Goal: Entertainment & Leisure: Consume media (video, audio)

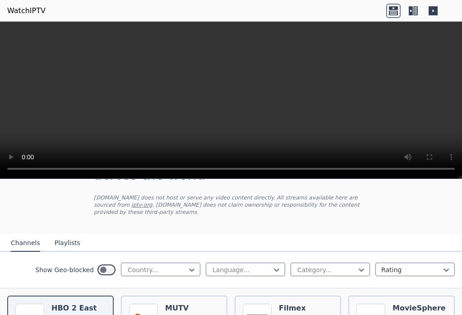
scroll to position [42, 0]
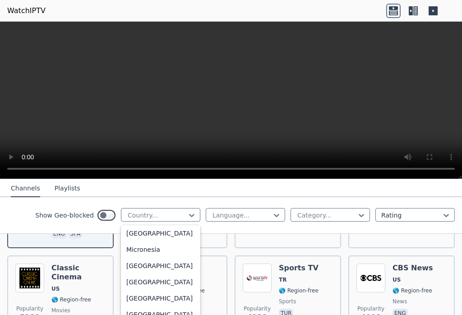
scroll to position [1968, 0]
click at [144, 241] on div "[GEOGRAPHIC_DATA]" at bounding box center [160, 233] width 79 height 16
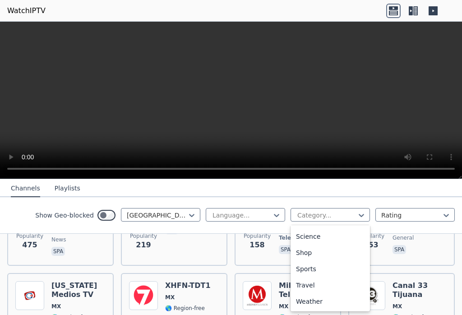
scroll to position [356, 0]
click at [319, 273] on div "Sports" at bounding box center [330, 269] width 79 height 16
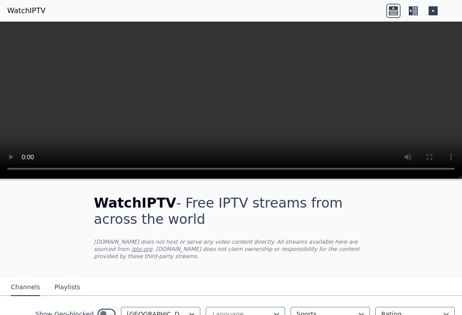
click at [436, 12] on icon at bounding box center [433, 10] width 9 height 9
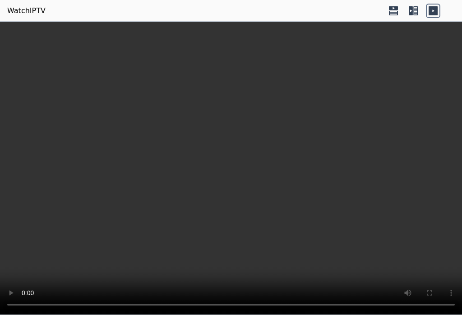
click at [239, 171] on video at bounding box center [231, 168] width 462 height 293
click at [417, 13] on icon at bounding box center [415, 10] width 5 height 9
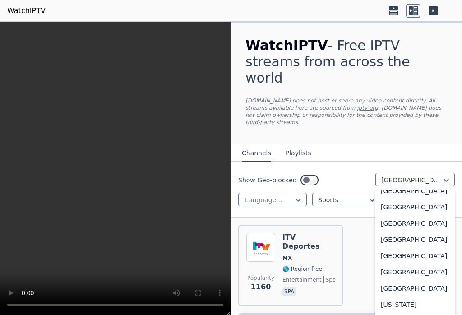
scroll to position [2348, 0]
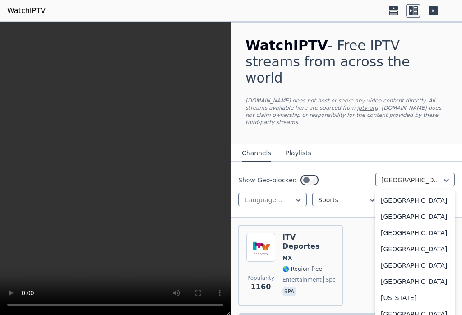
click at [406, 245] on div "[GEOGRAPHIC_DATA]" at bounding box center [414, 249] width 79 height 16
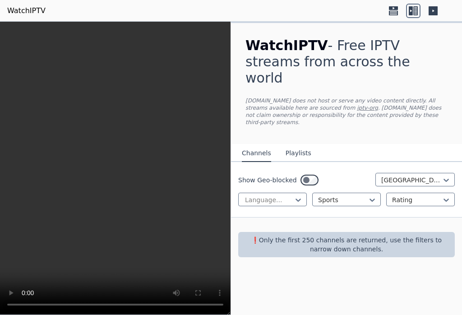
click at [456, 162] on div "Show Geo-blocked Philippines Language... Sports Rating" at bounding box center [346, 190] width 231 height 56
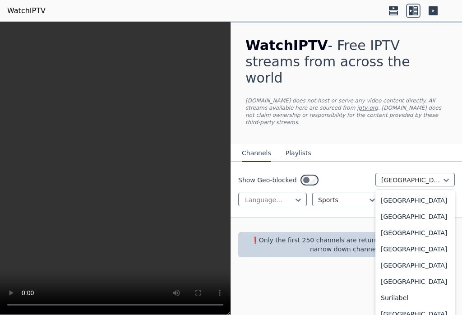
scroll to position [2804, 0]
click at [400, 253] on div "[GEOGRAPHIC_DATA]" at bounding box center [414, 248] width 79 height 16
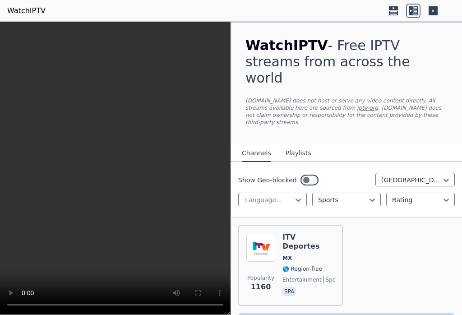
click at [399, 11] on icon at bounding box center [393, 11] width 14 height 14
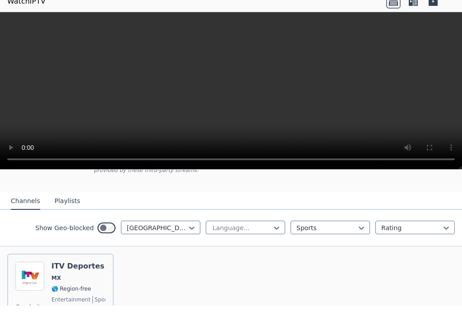
scroll to position [77, 0]
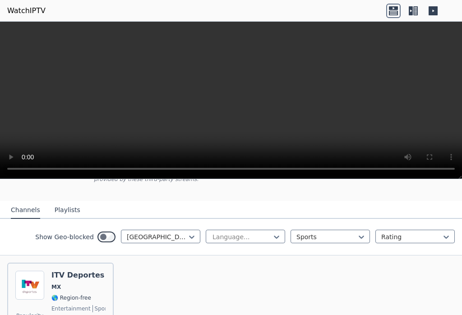
click at [330, 97] on video at bounding box center [231, 100] width 462 height 157
click at [68, 216] on button "Playlists" at bounding box center [68, 210] width 26 height 17
